Goal: Navigation & Orientation: Find specific page/section

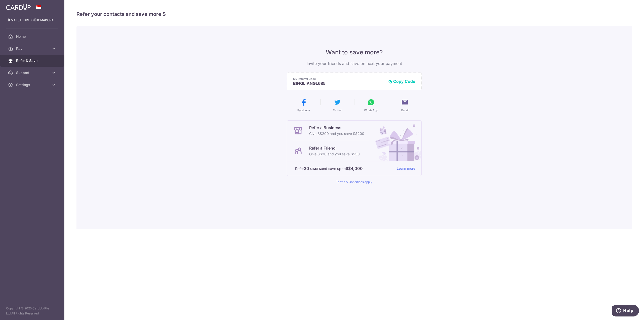
drag, startPoint x: 0, startPoint y: 0, endPoint x: 19, endPoint y: 62, distance: 64.6
click at [19, 62] on span "Refer & Save" at bounding box center [32, 60] width 33 height 5
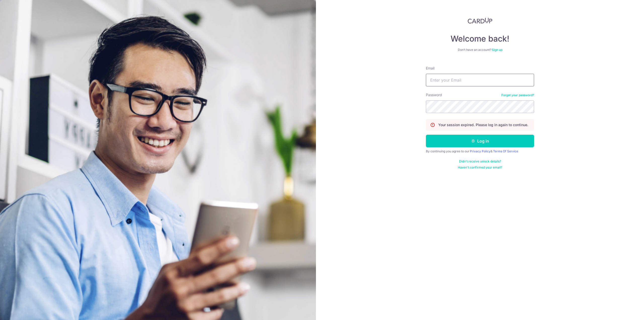
click at [478, 80] on input "Email" at bounding box center [480, 80] width 108 height 13
type input "[EMAIL_ADDRESS][DOMAIN_NAME]"
click at [426, 135] on button "Log in" at bounding box center [480, 141] width 108 height 13
